Goal: Task Accomplishment & Management: Manage account settings

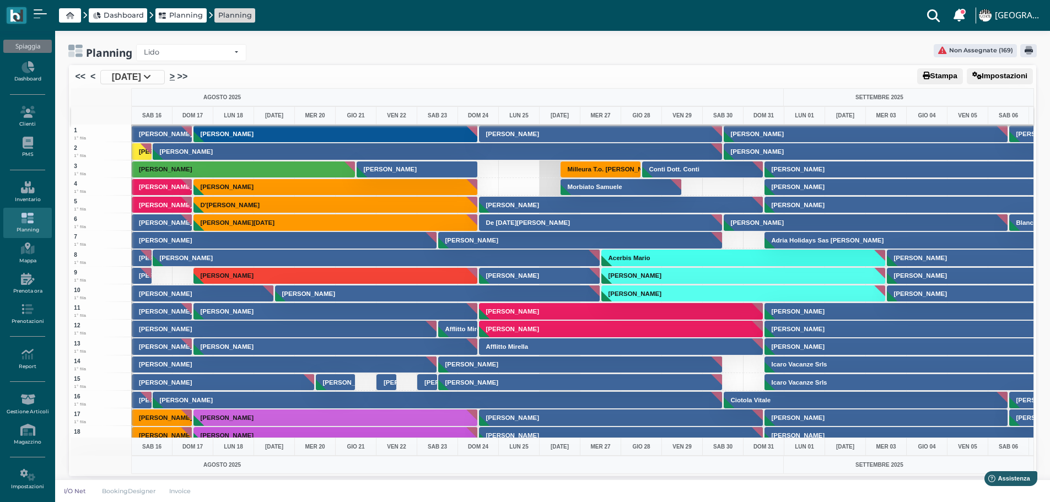
scroll to position [1259, 0]
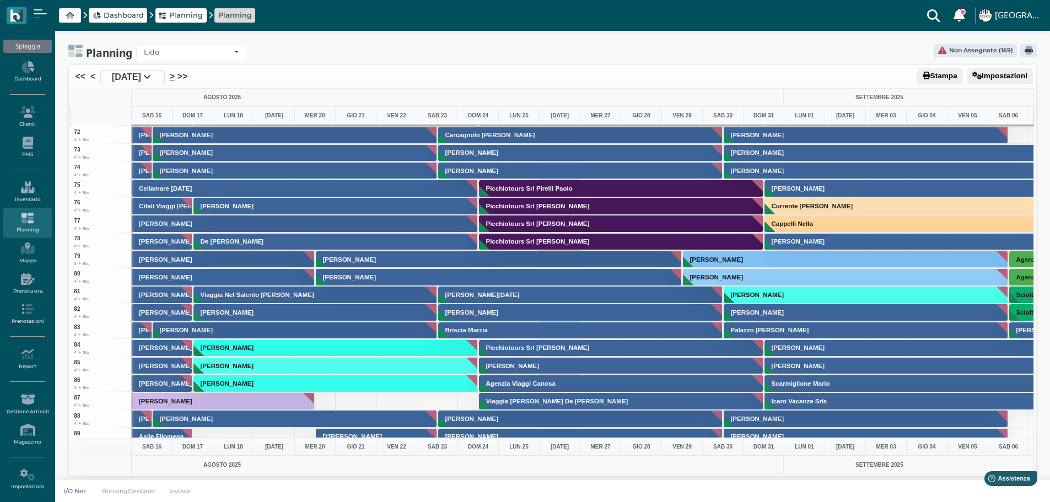
click at [175, 75] on link ">" at bounding box center [172, 76] width 5 height 13
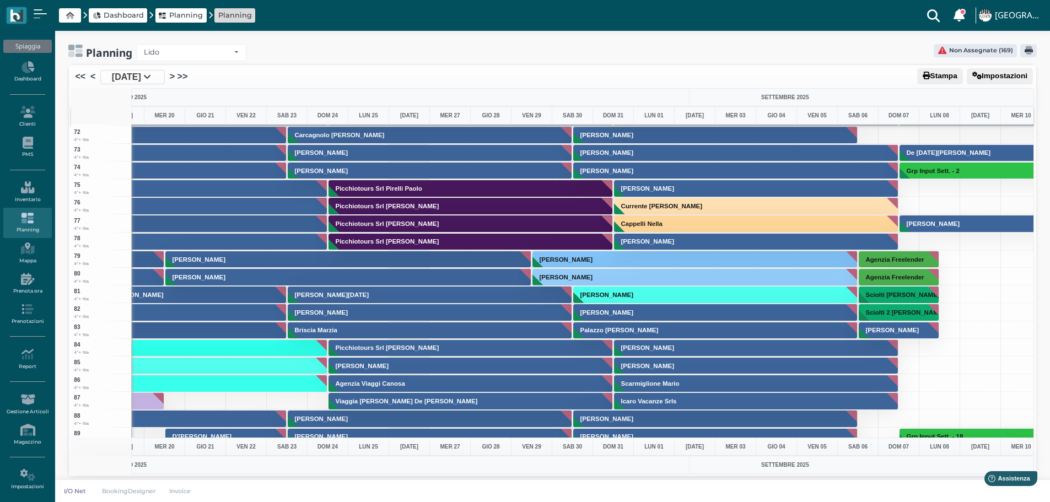
scroll to position [0, 0]
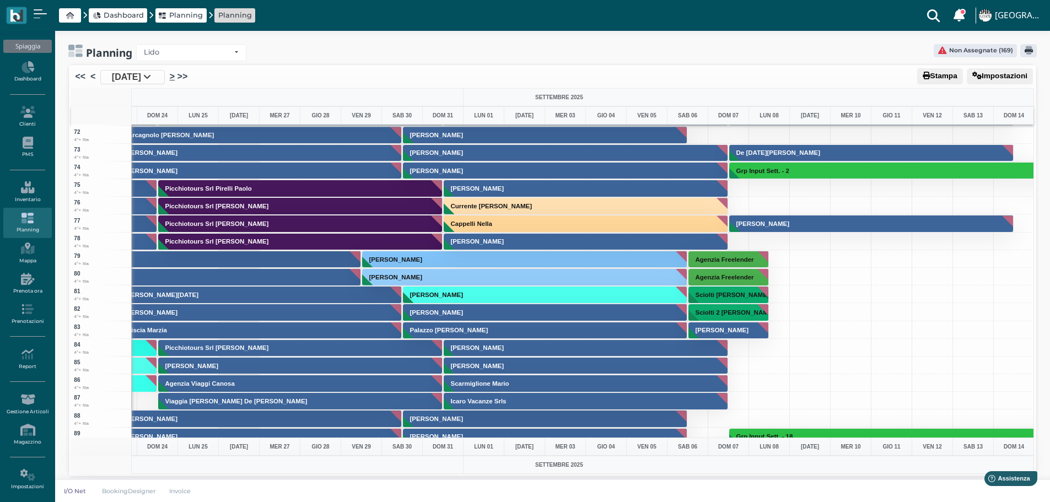
click at [175, 73] on link ">" at bounding box center [172, 76] width 5 height 13
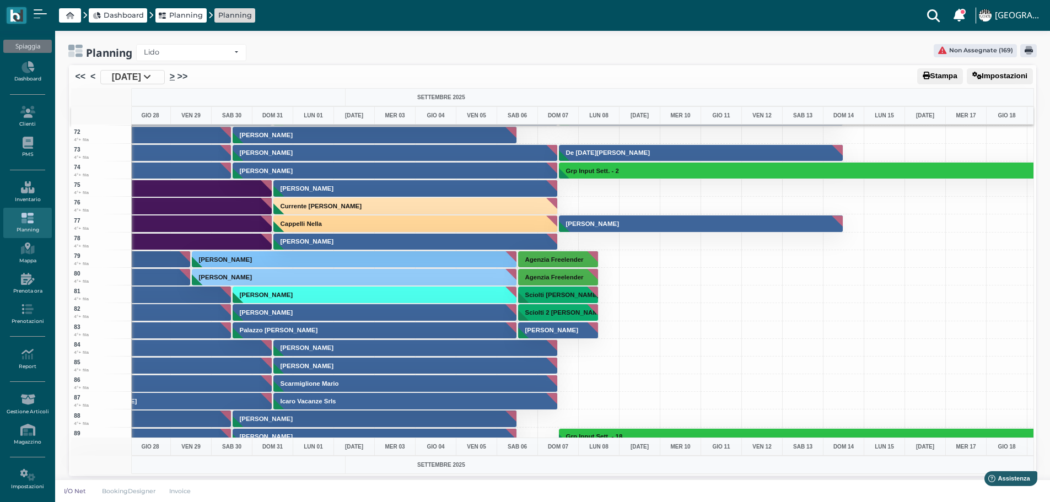
scroll to position [0, 629]
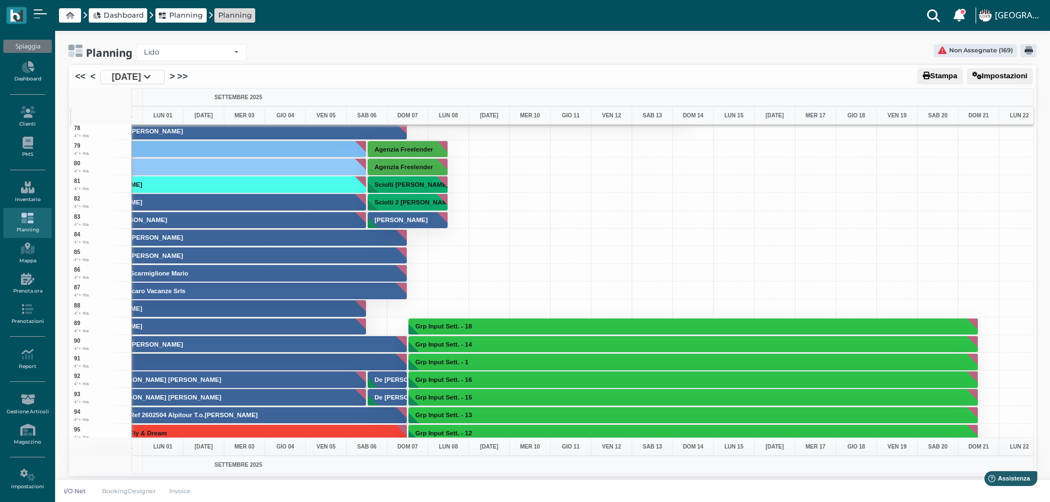
click at [916, 194] on div at bounding box center [897, 202] width 41 height 18
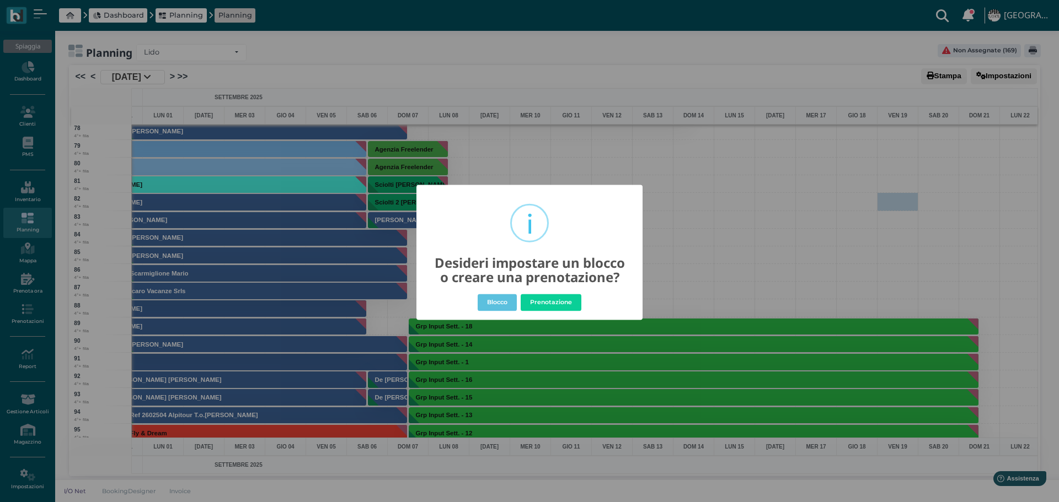
click at [717, 204] on div "× i Desideri impostare un blocco o creare una prenotazione? Blocco No Prenotazi…" at bounding box center [529, 251] width 1059 height 502
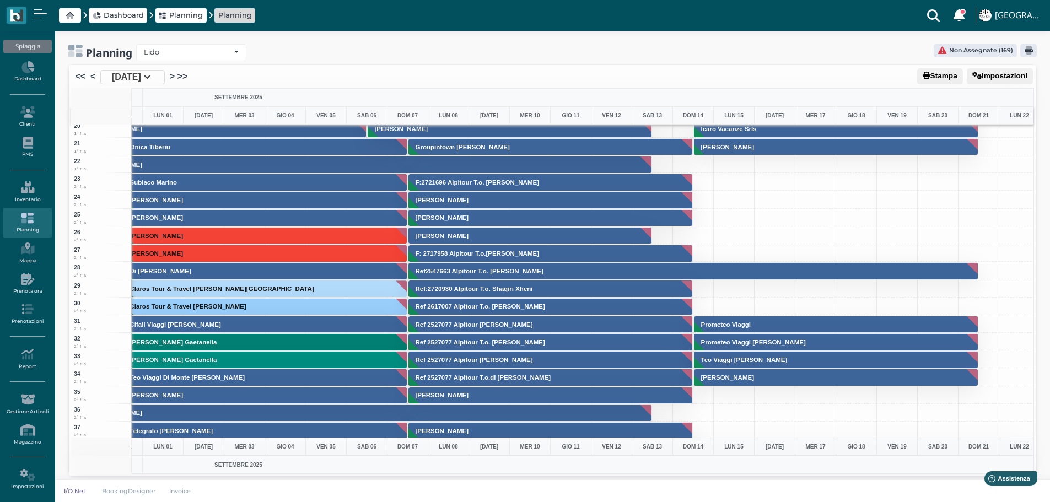
scroll to position [276, 642]
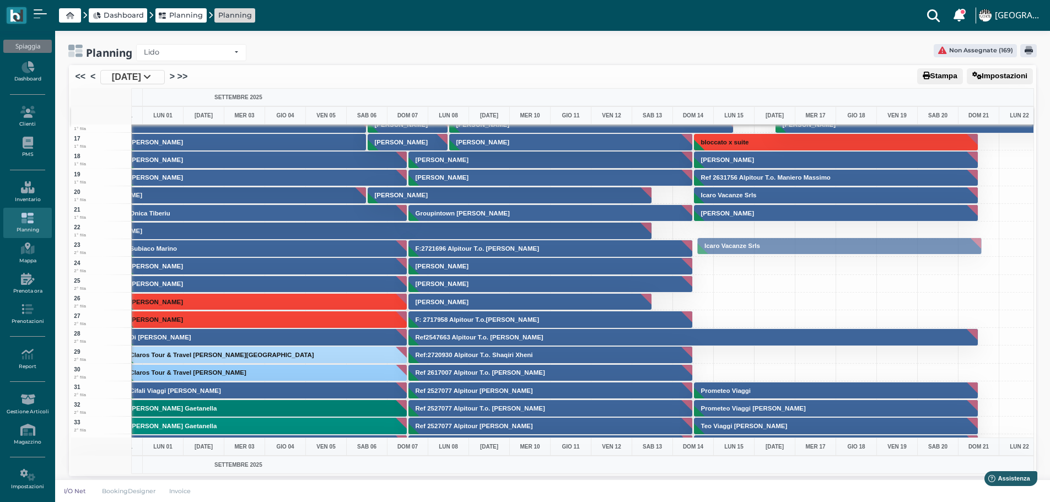
drag, startPoint x: 775, startPoint y: 195, endPoint x: 743, endPoint y: 246, distance: 60.0
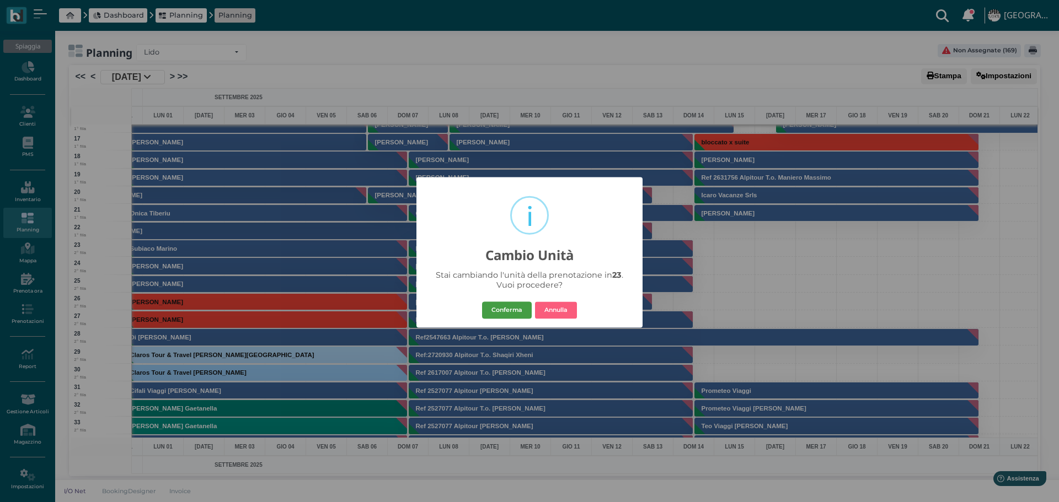
click at [520, 310] on button "Conferma" at bounding box center [507, 311] width 50 height 18
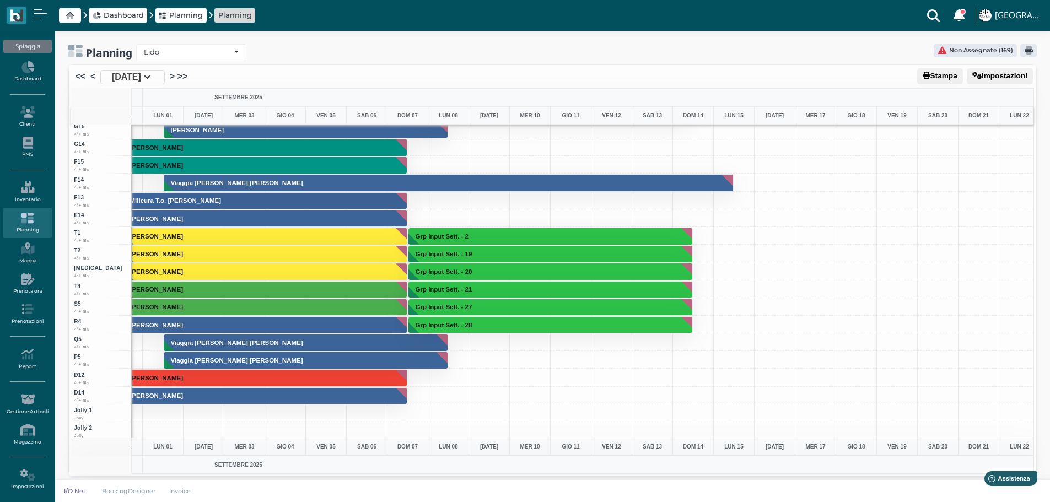
scroll to position [3023, 642]
